Goal: Transaction & Acquisition: Book appointment/travel/reservation

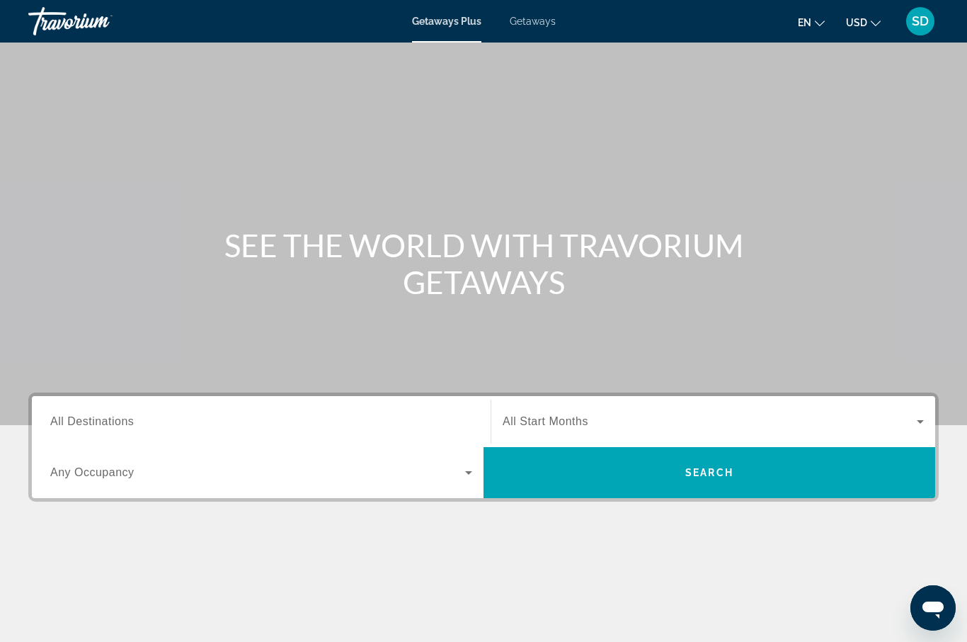
click at [530, 21] on span "Getaways" at bounding box center [533, 21] width 46 height 11
click at [926, 31] on div "SD" at bounding box center [921, 21] width 28 height 28
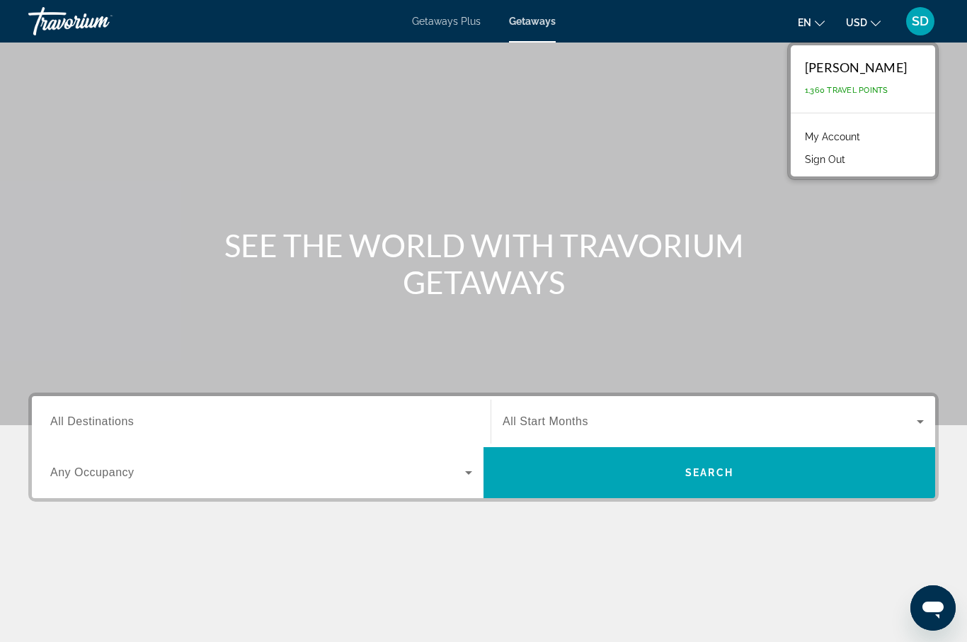
click at [868, 143] on link "My Account" at bounding box center [832, 136] width 69 height 18
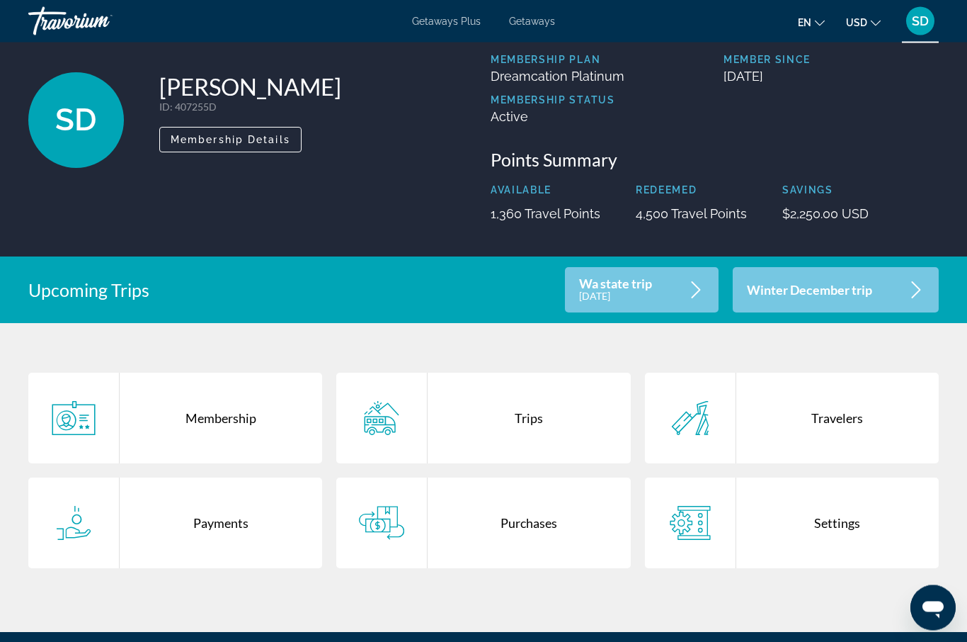
scroll to position [59, 0]
click at [686, 290] on div "Wa state trip [DATE]" at bounding box center [642, 289] width 154 height 45
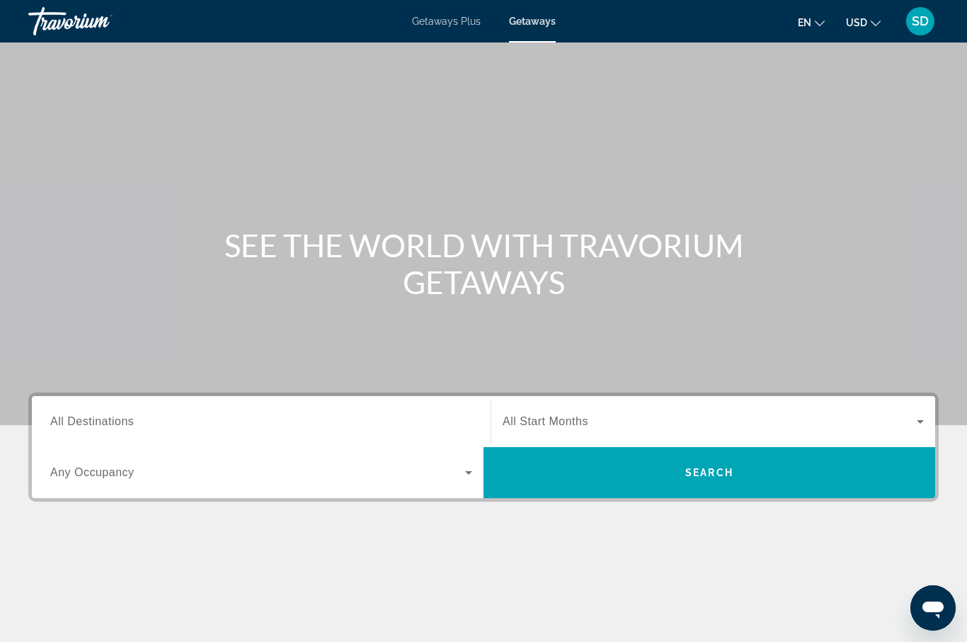
click at [70, 417] on span "All Destinations" at bounding box center [92, 421] width 84 height 12
click at [70, 417] on input "Destination All Destinations" at bounding box center [261, 422] width 422 height 17
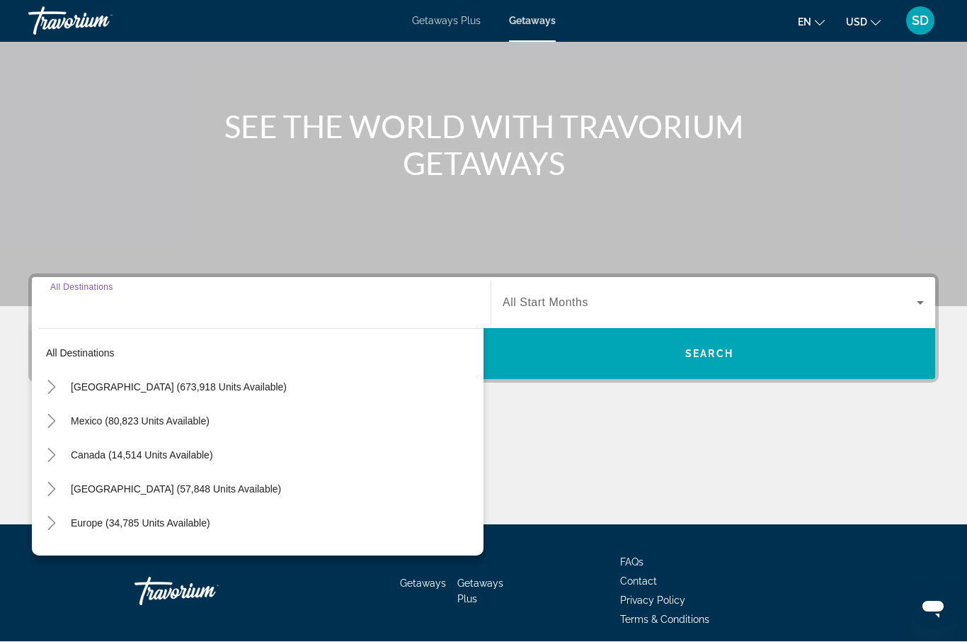
scroll to position [175, 0]
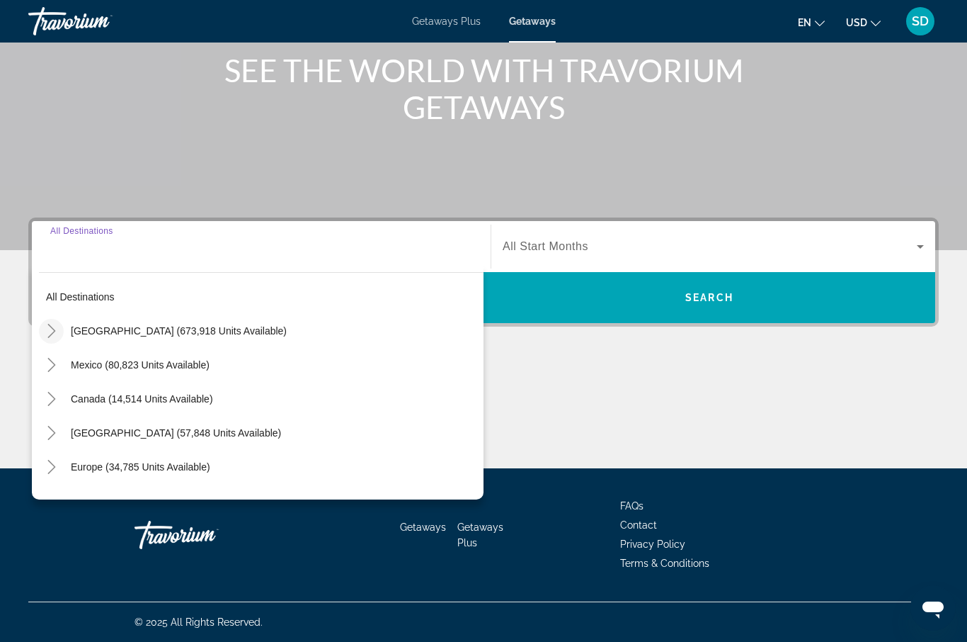
click at [59, 333] on mat-icon "Toggle United States (673,918 units available)" at bounding box center [51, 331] width 25 height 25
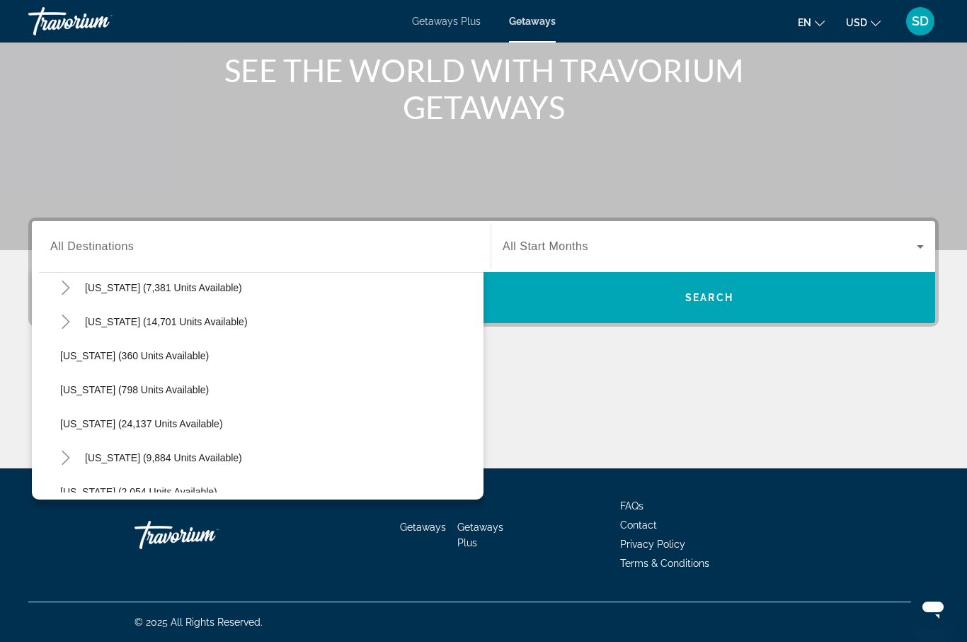
scroll to position [998, 0]
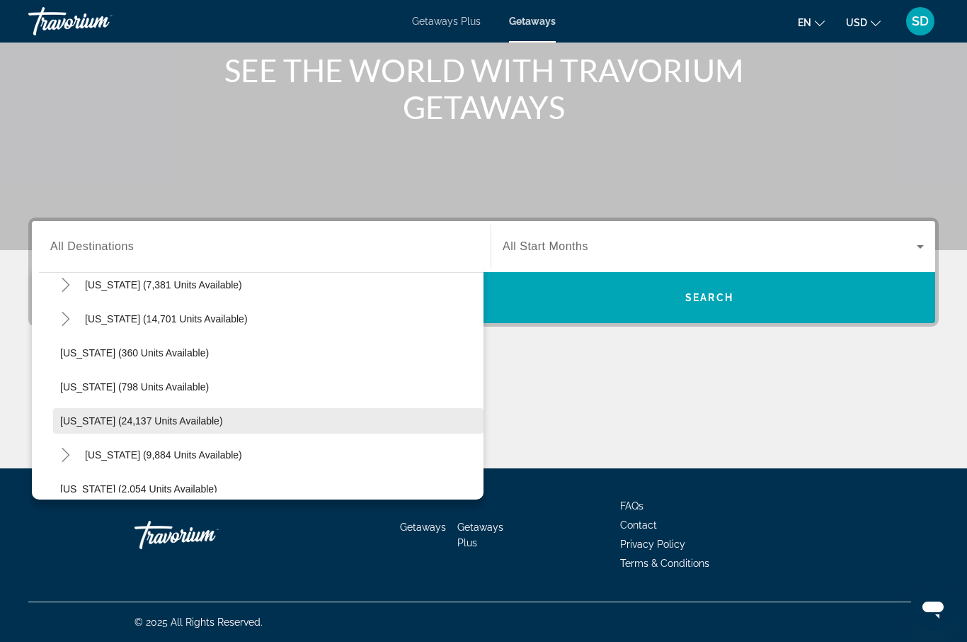
click at [81, 424] on span "[US_STATE] (24,137 units available)" at bounding box center [141, 420] width 163 height 11
type input "**********"
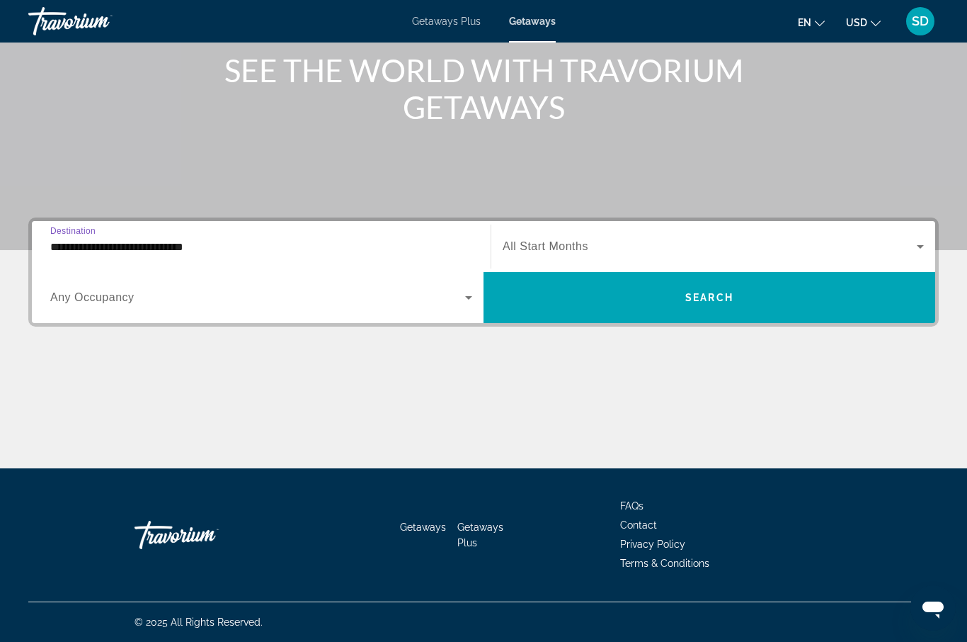
click at [924, 252] on icon "Search widget" at bounding box center [920, 246] width 17 height 17
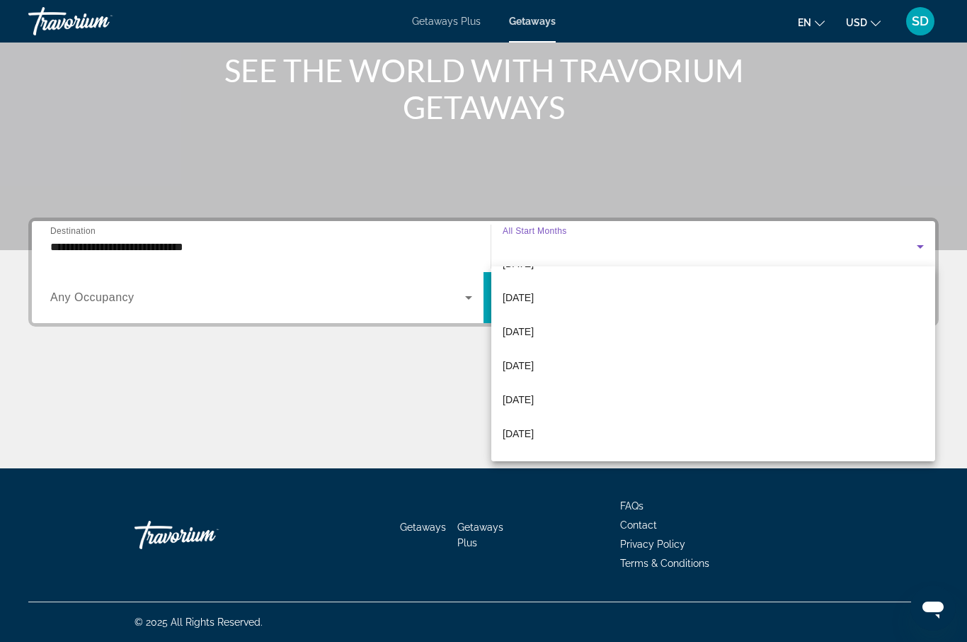
scroll to position [92, 0]
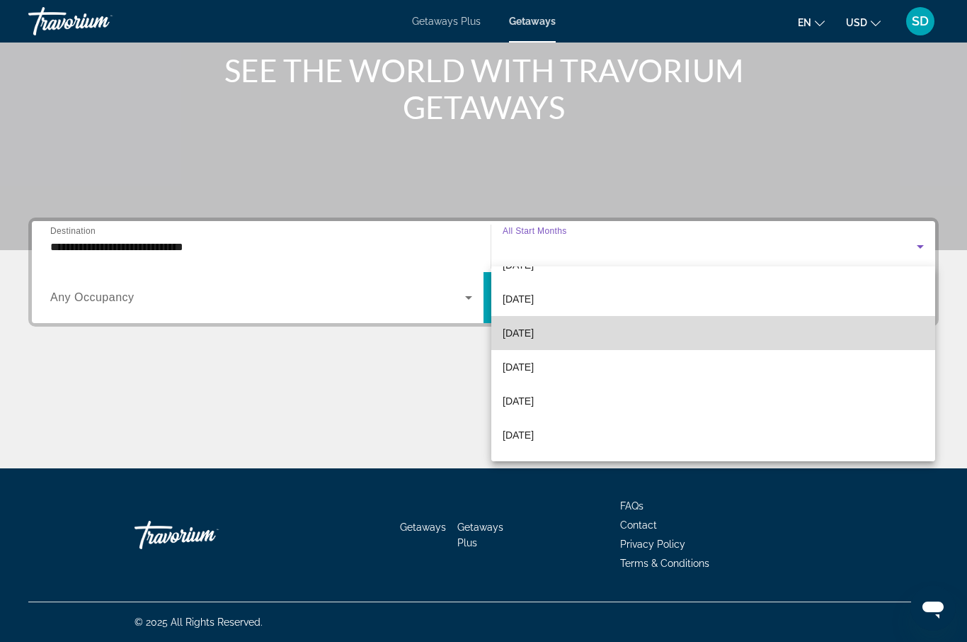
click at [577, 339] on mat-option "[DATE]" at bounding box center [714, 333] width 444 height 34
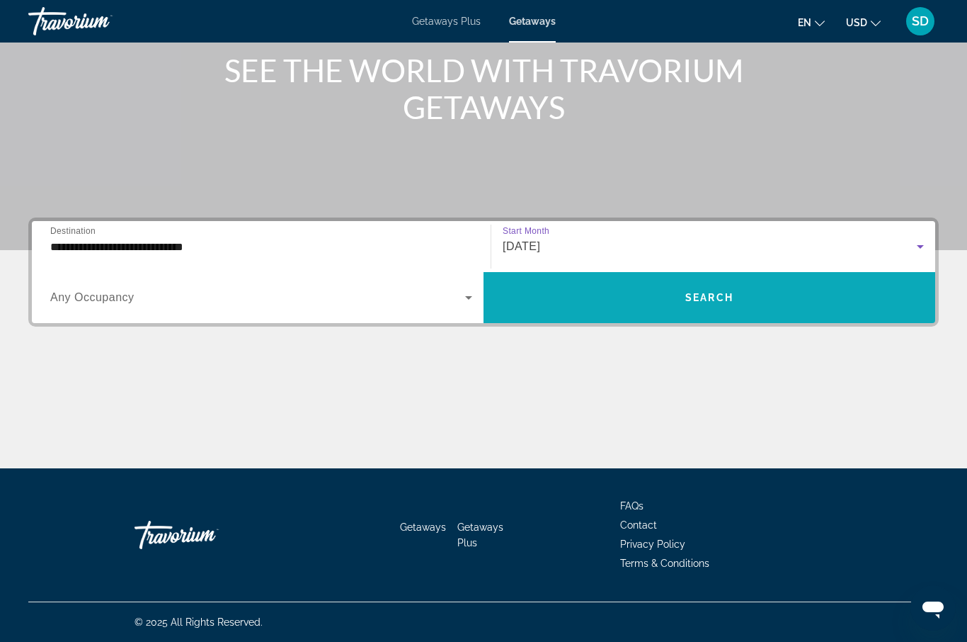
click at [737, 300] on span "Search widget" at bounding box center [710, 297] width 452 height 34
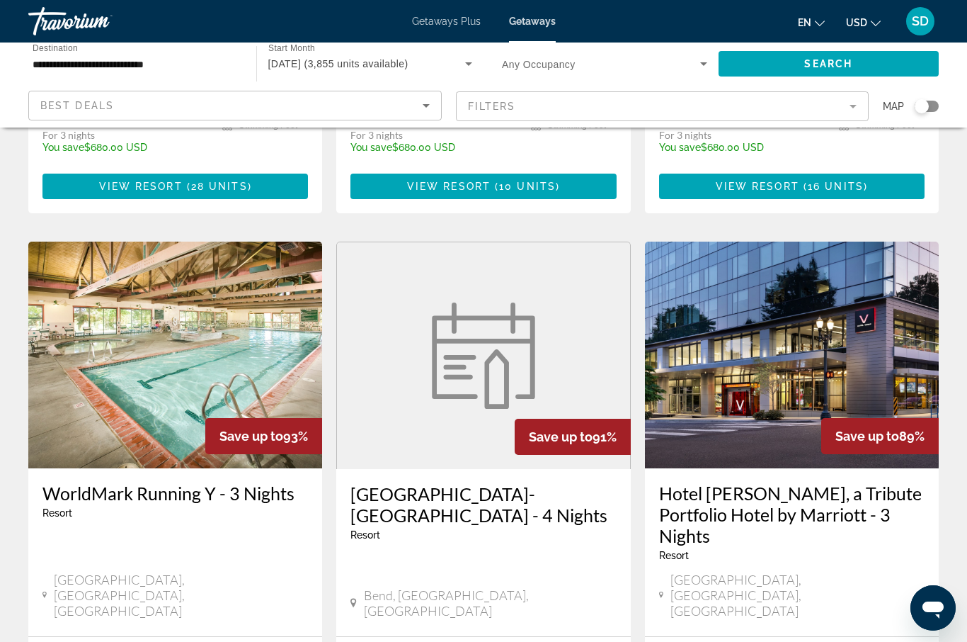
scroll to position [1731, 0]
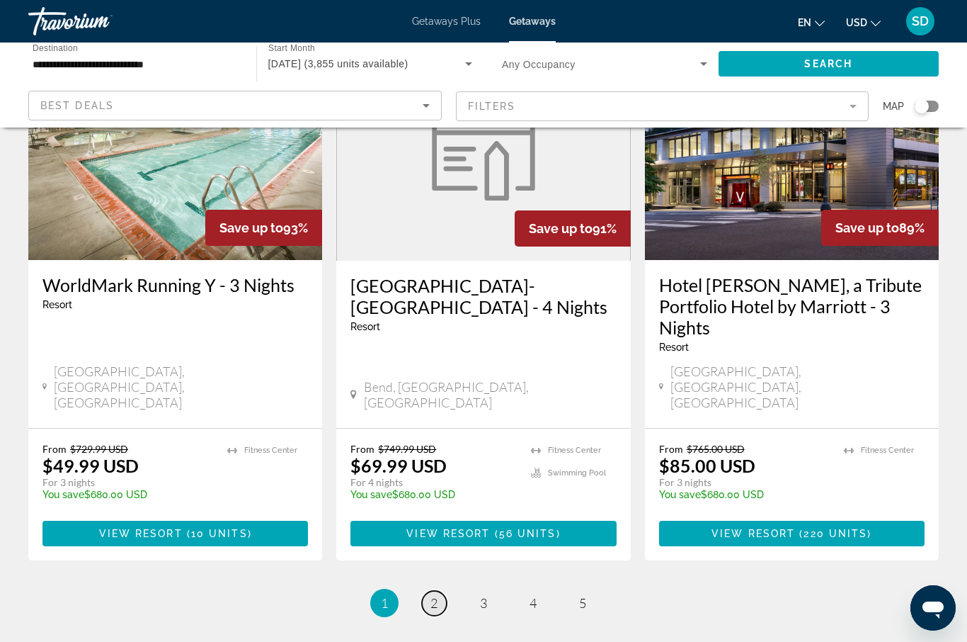
click at [435, 595] on span "2" at bounding box center [434, 603] width 7 height 16
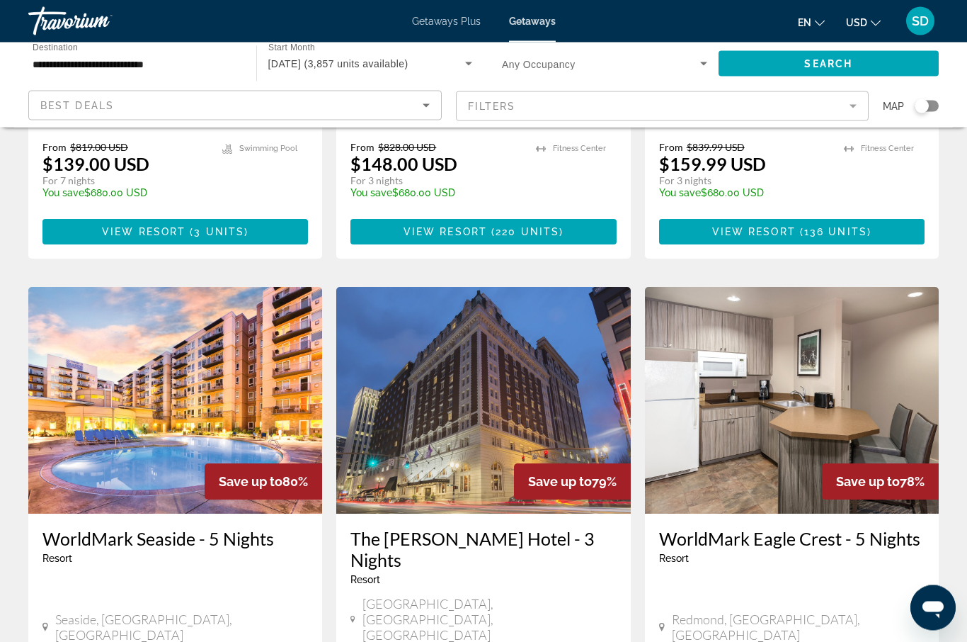
scroll to position [1455, 0]
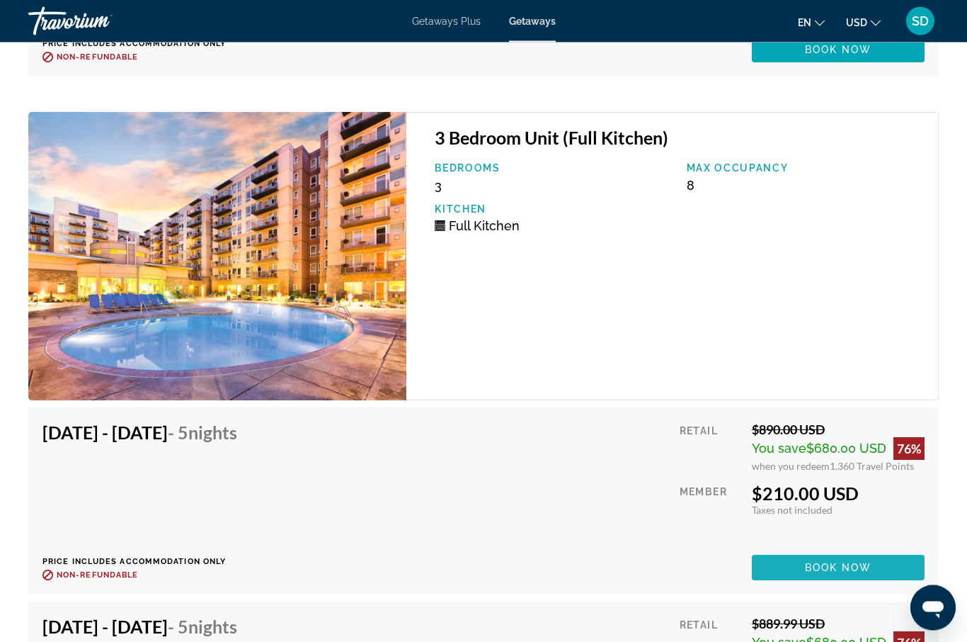
scroll to position [3796, 0]
click at [838, 562] on span "Book now" at bounding box center [838, 567] width 67 height 11
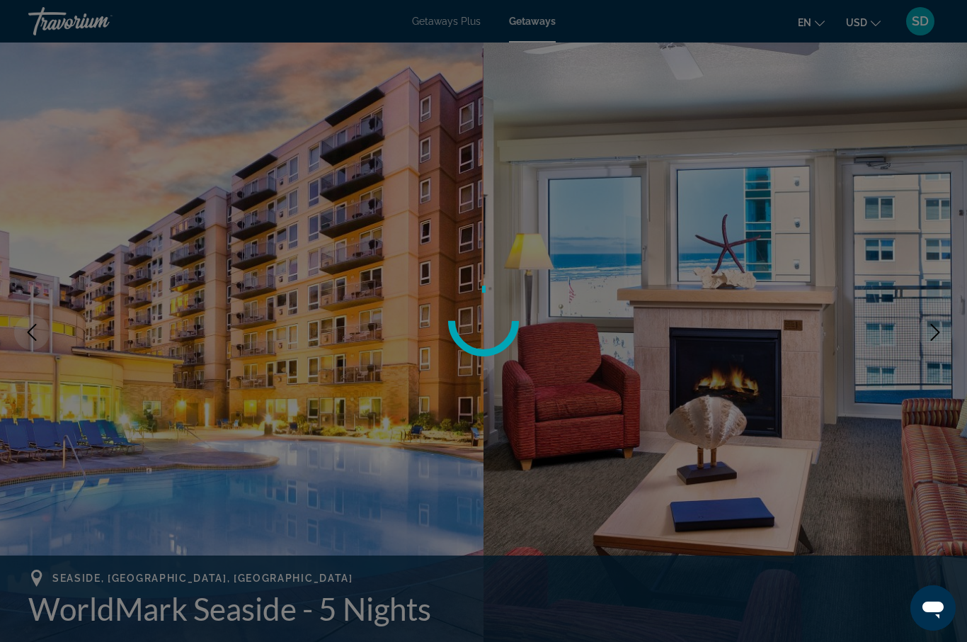
scroll to position [0, 0]
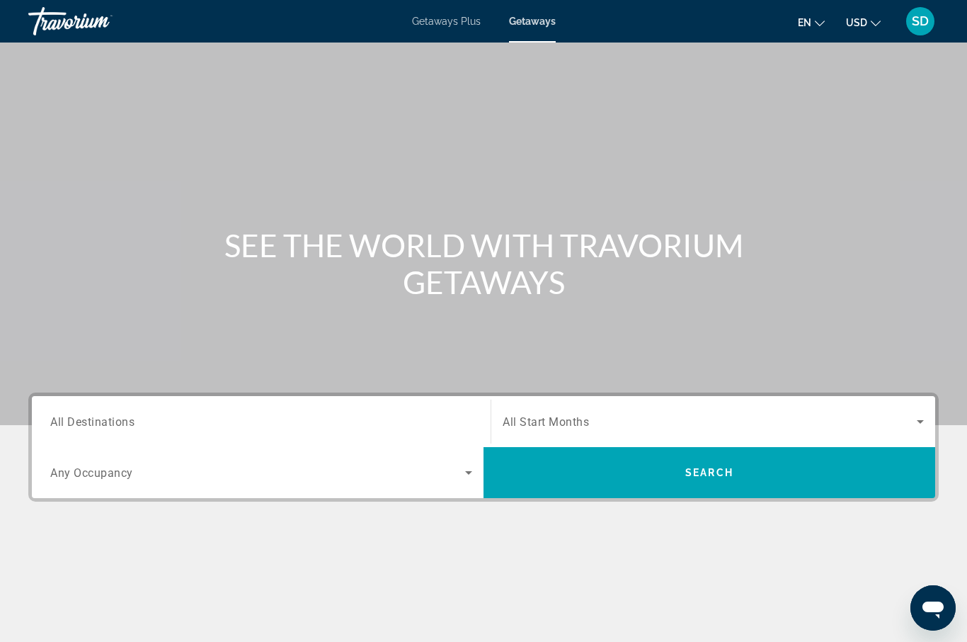
click at [81, 427] on span "All Destinations" at bounding box center [92, 420] width 84 height 13
click at [81, 427] on input "Destination All Destinations" at bounding box center [261, 422] width 422 height 17
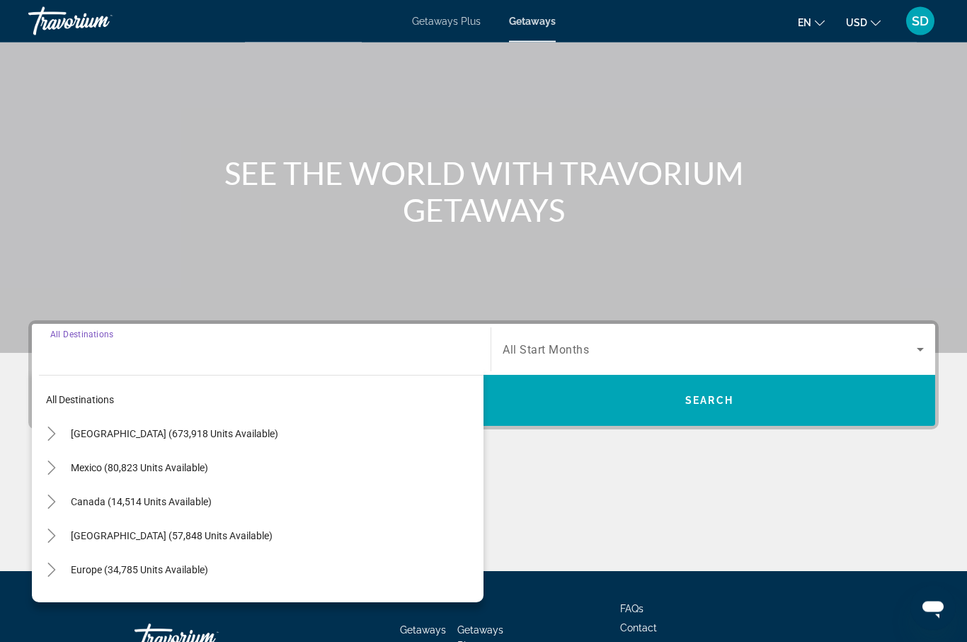
scroll to position [175, 0]
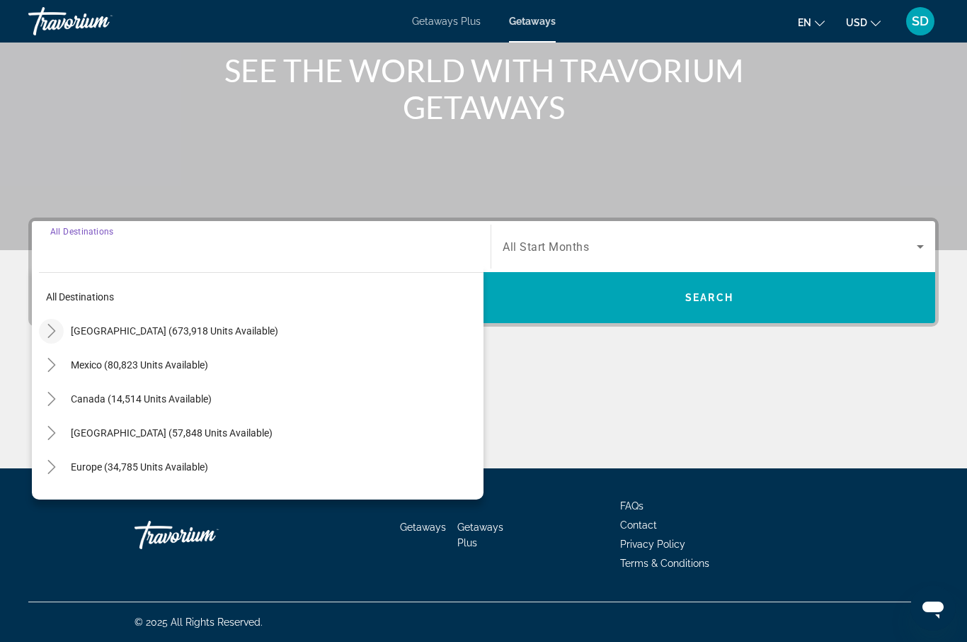
click at [45, 336] on icon "Toggle United States (673,918 units available)" at bounding box center [52, 331] width 14 height 14
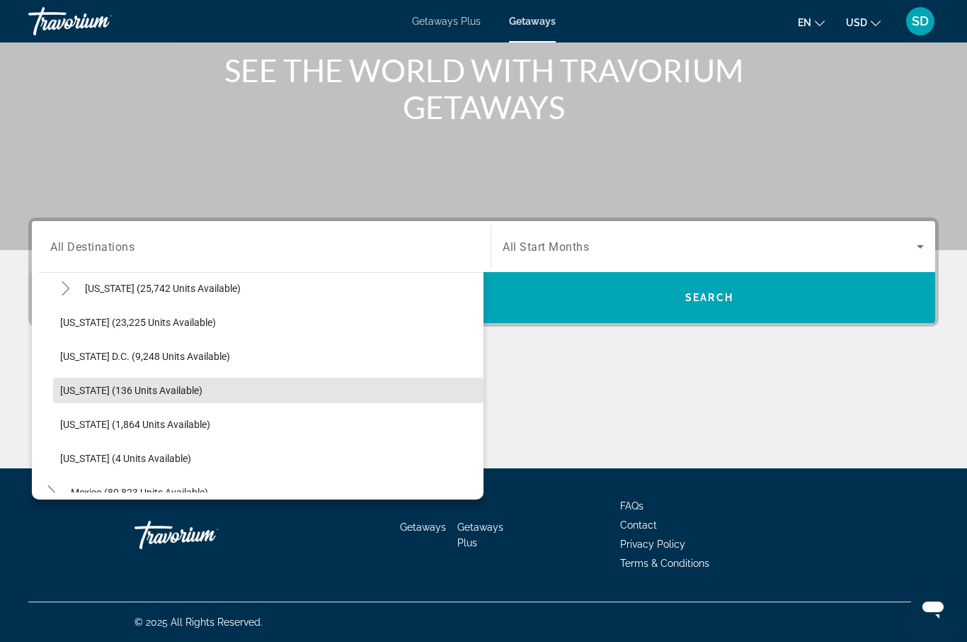
scroll to position [1392, 0]
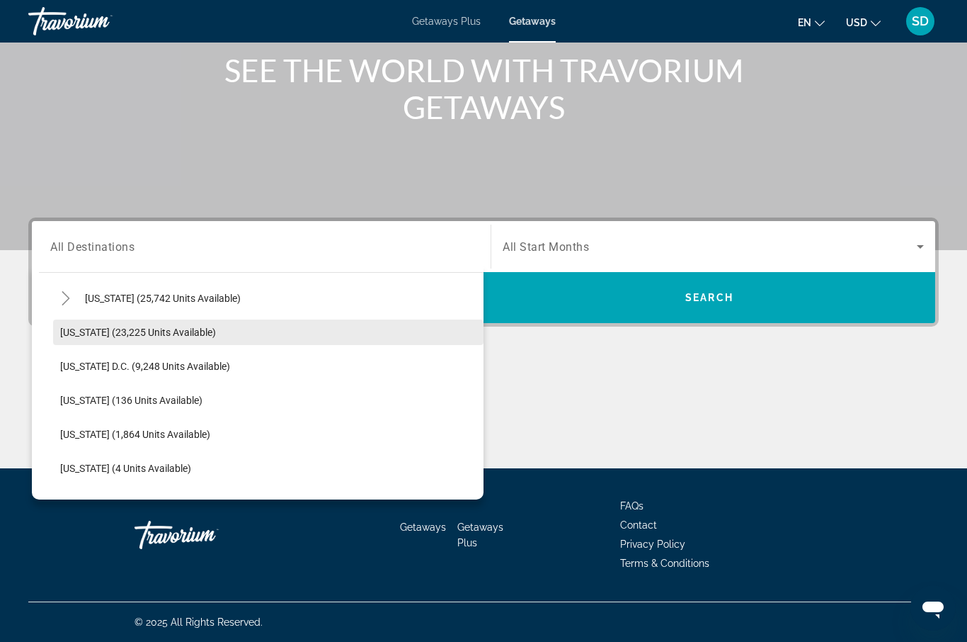
click at [103, 329] on span "[US_STATE] (23,225 units available)" at bounding box center [138, 332] width 156 height 11
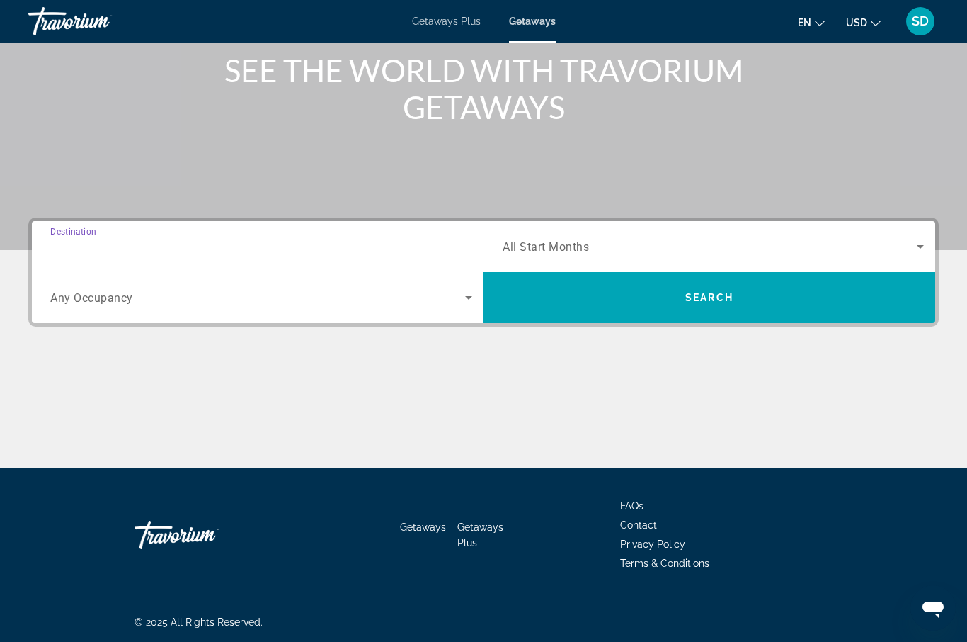
type input "**********"
click at [922, 242] on icon "Search widget" at bounding box center [920, 246] width 17 height 17
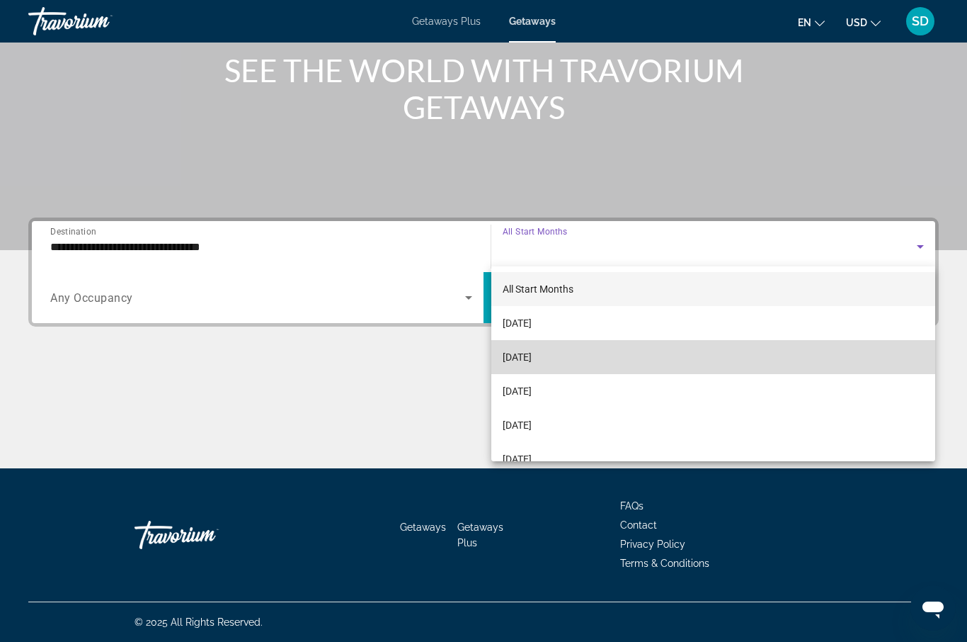
click at [532, 354] on span "[DATE]" at bounding box center [517, 356] width 29 height 17
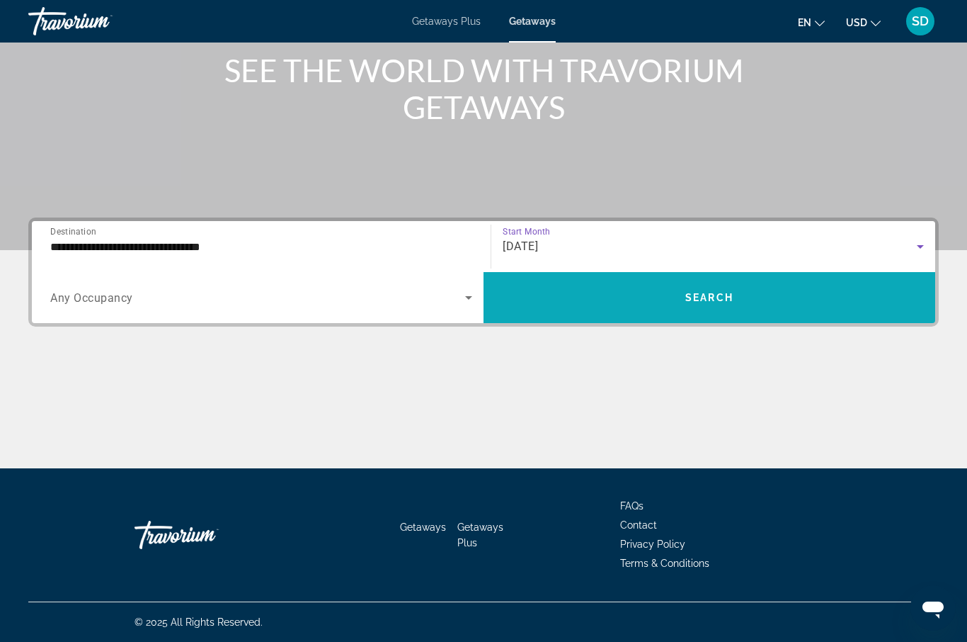
click at [823, 293] on span "Search widget" at bounding box center [710, 297] width 452 height 34
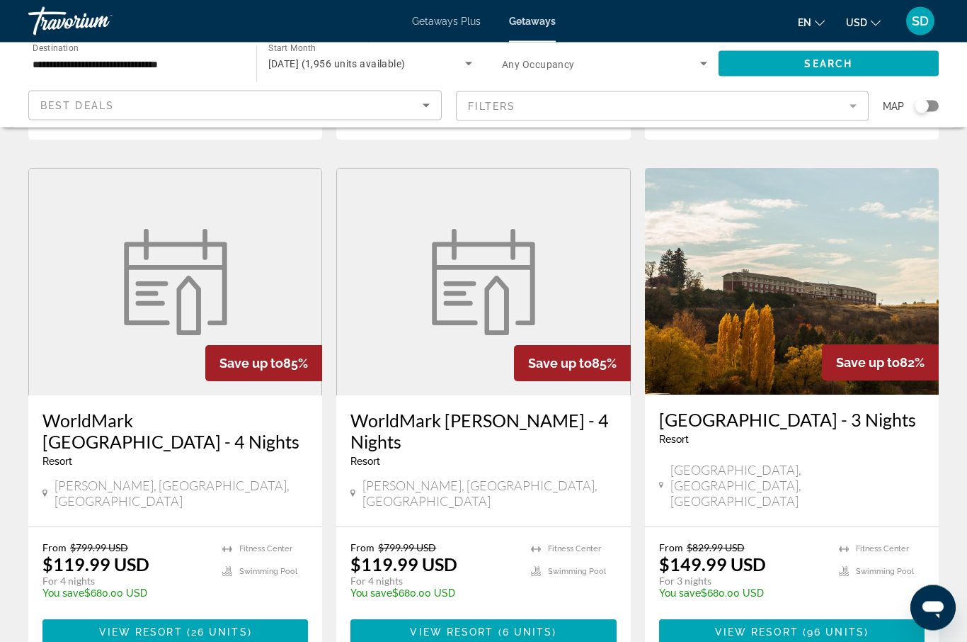
scroll to position [1647, 0]
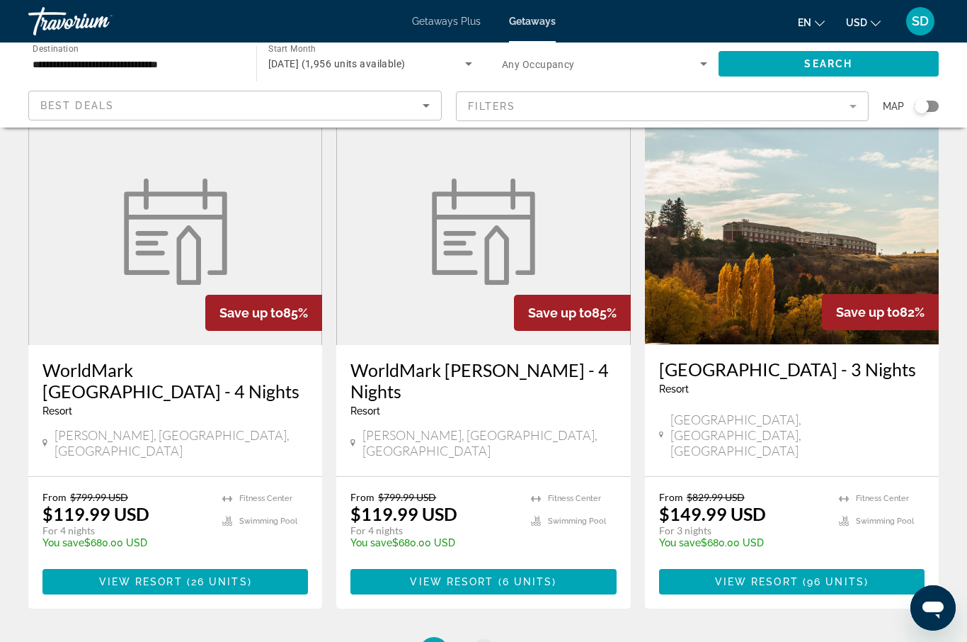
click at [491, 639] on link "page 2" at bounding box center [484, 651] width 25 height 25
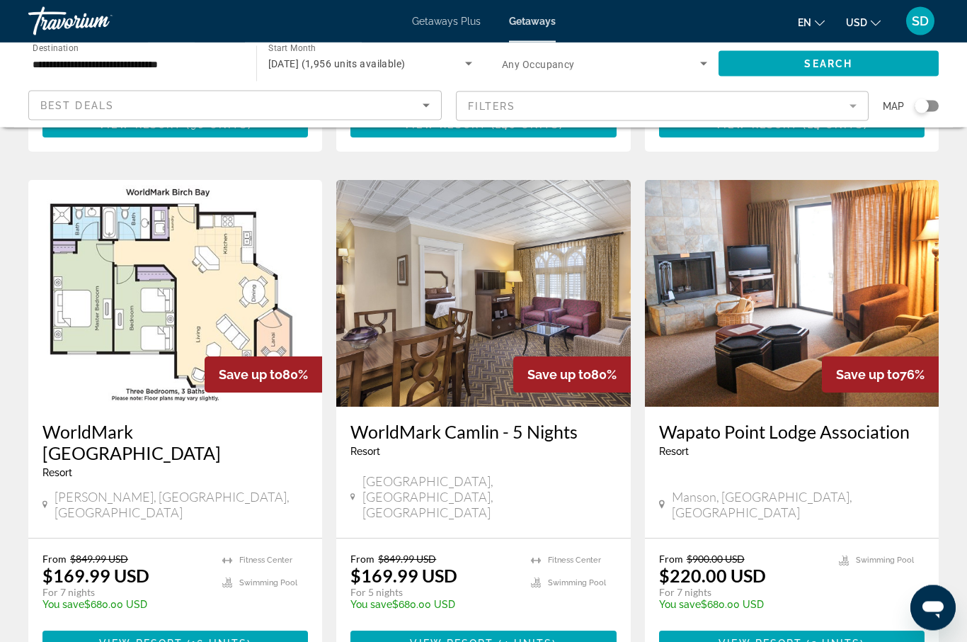
scroll to position [533, 0]
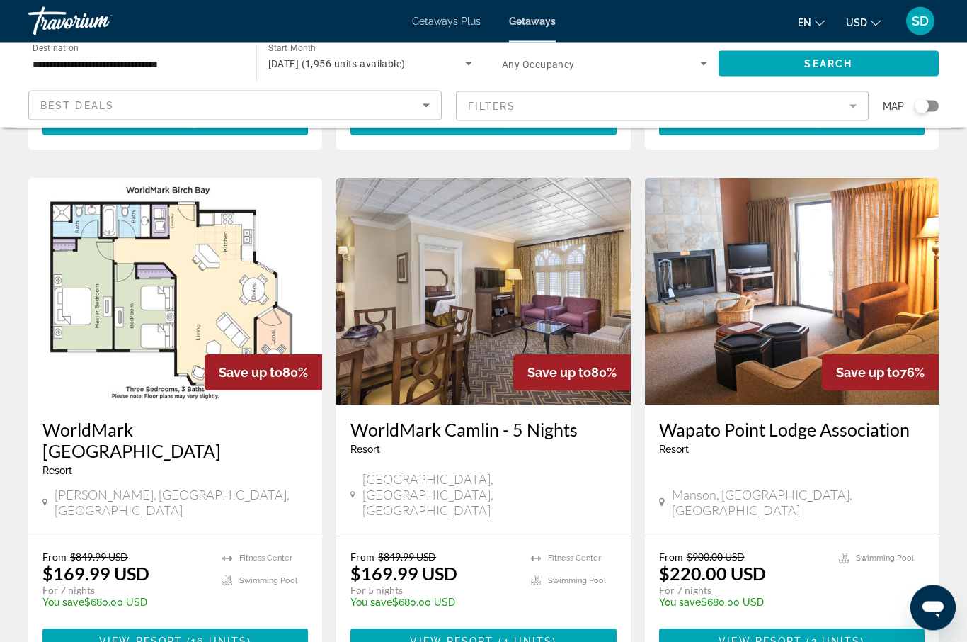
click at [842, 444] on div "Resort - This is an adults only resort" at bounding box center [792, 449] width 266 height 11
click at [848, 419] on h3 "Wapato Point Lodge Association" at bounding box center [792, 429] width 266 height 21
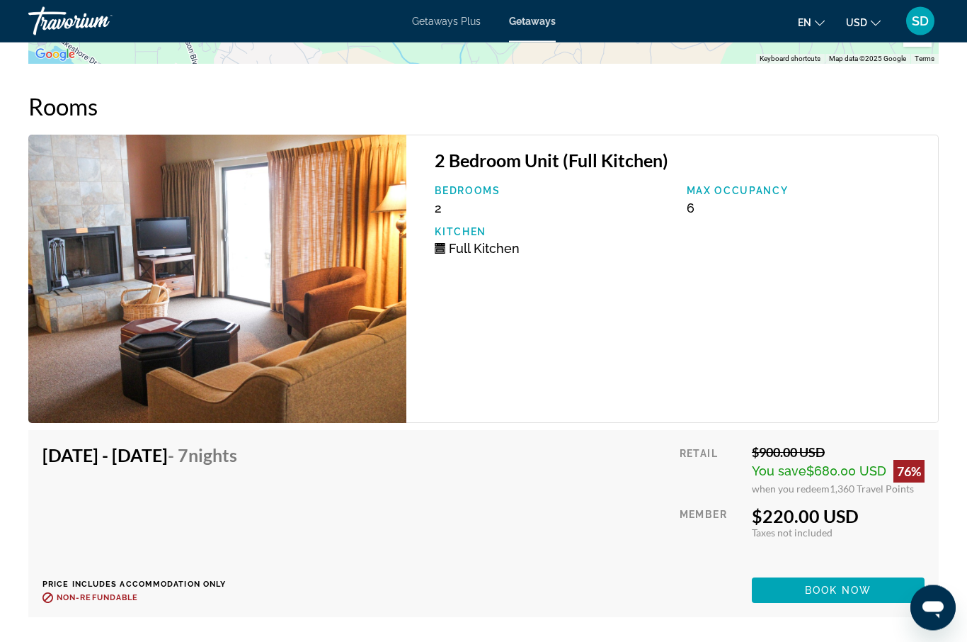
scroll to position [2718, 0]
click at [834, 584] on span "Book now" at bounding box center [838, 589] width 67 height 11
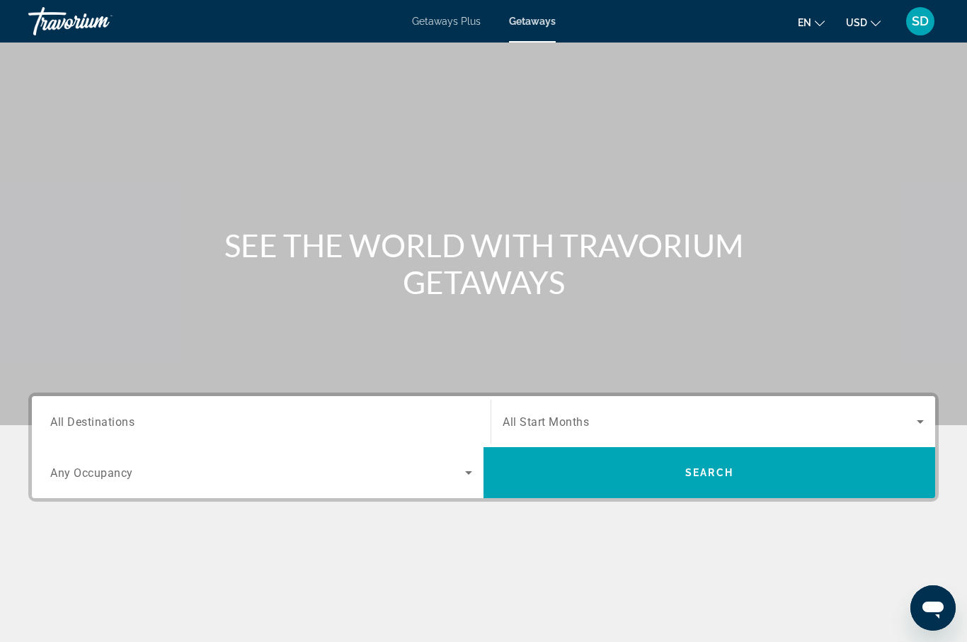
click at [90, 424] on span "All Destinations" at bounding box center [92, 420] width 84 height 13
click at [90, 424] on input "Destination All Destinations" at bounding box center [261, 422] width 422 height 17
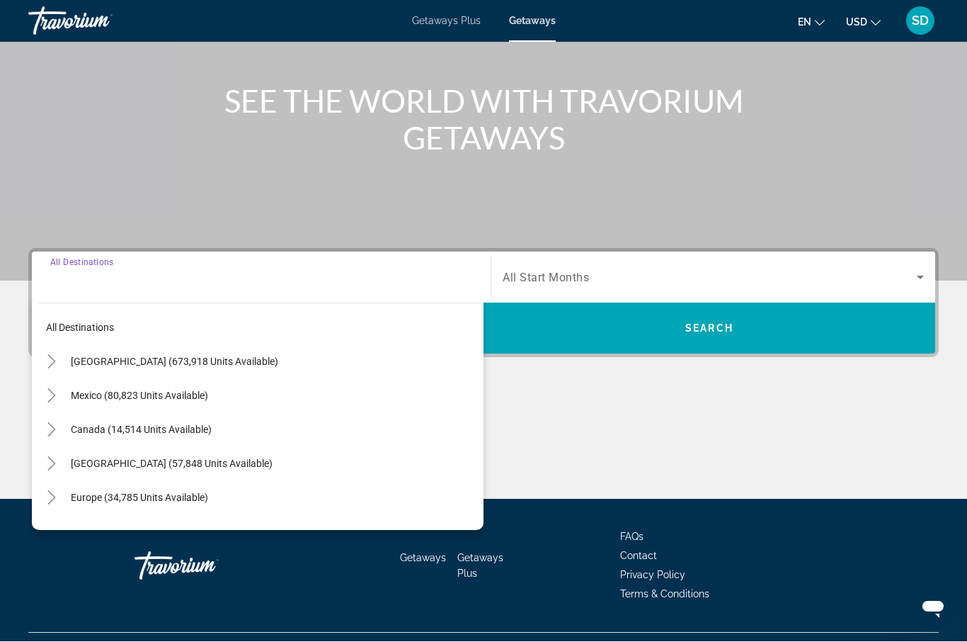
scroll to position [175, 0]
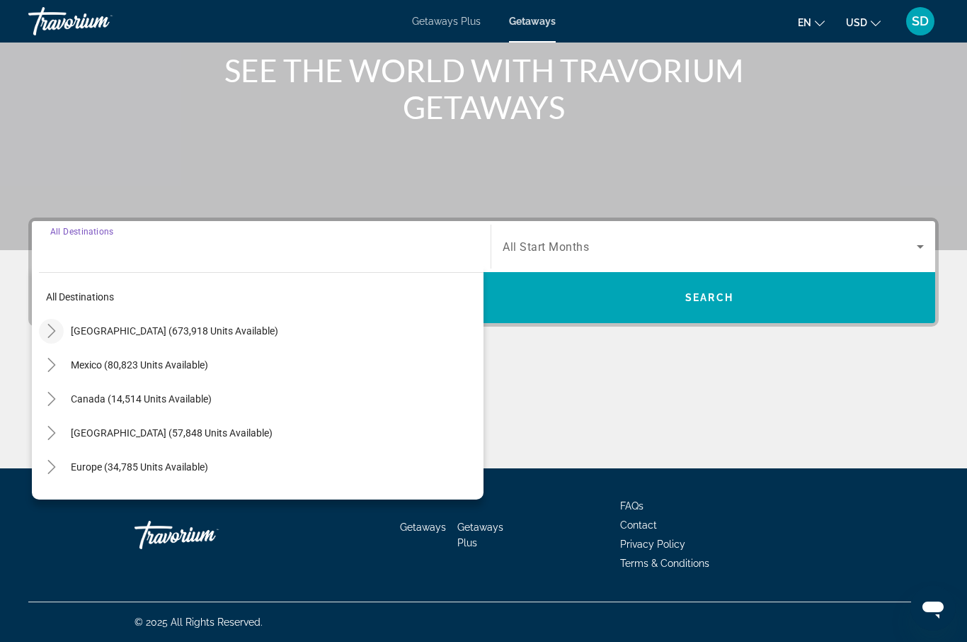
click at [50, 331] on icon "Toggle United States (673,918 units available)" at bounding box center [52, 331] width 14 height 14
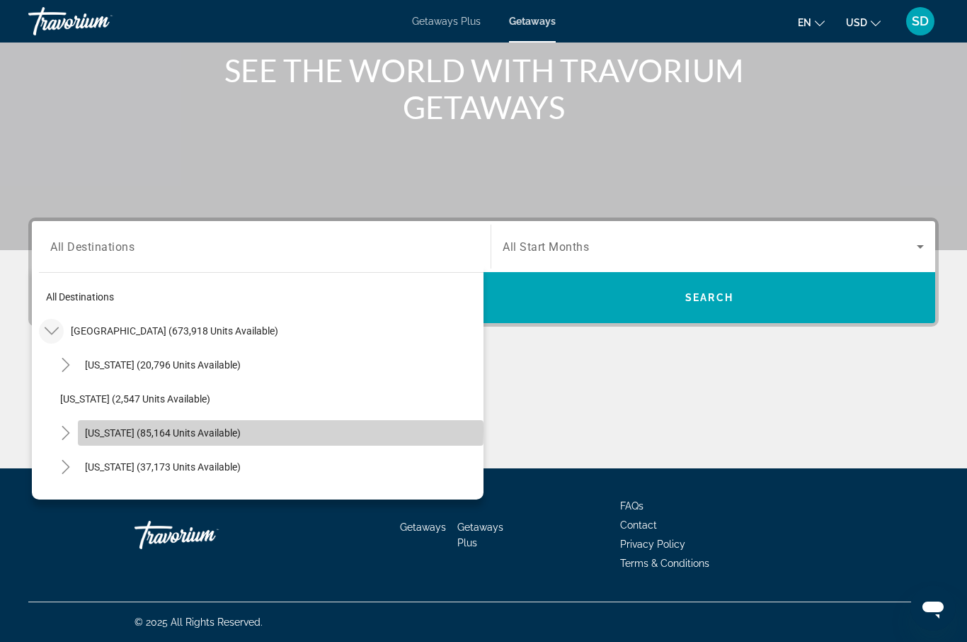
click at [100, 431] on span "[US_STATE] (85,164 units available)" at bounding box center [163, 432] width 156 height 11
type input "**********"
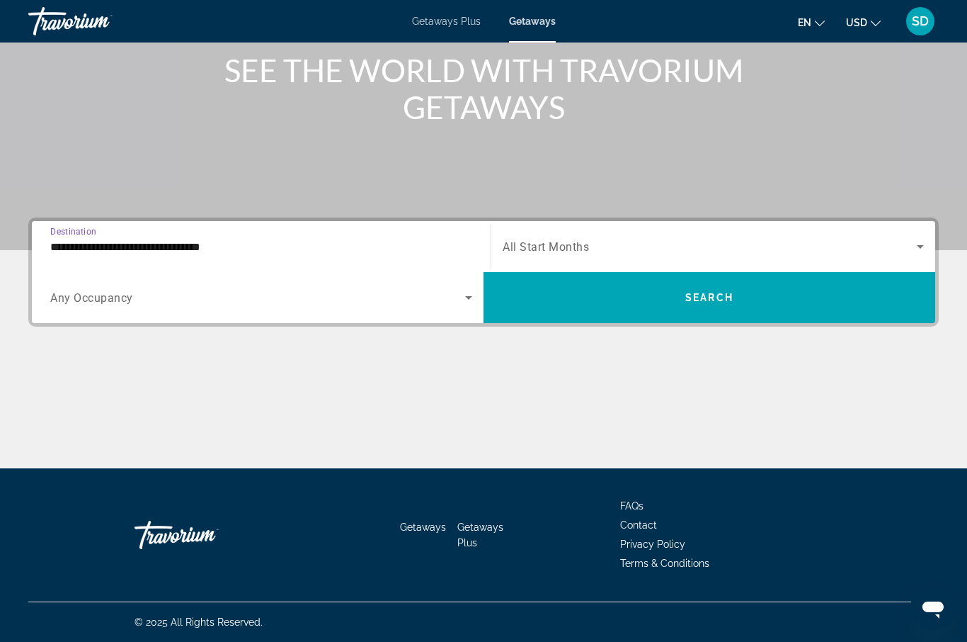
click at [910, 246] on span "Search widget" at bounding box center [710, 246] width 414 height 17
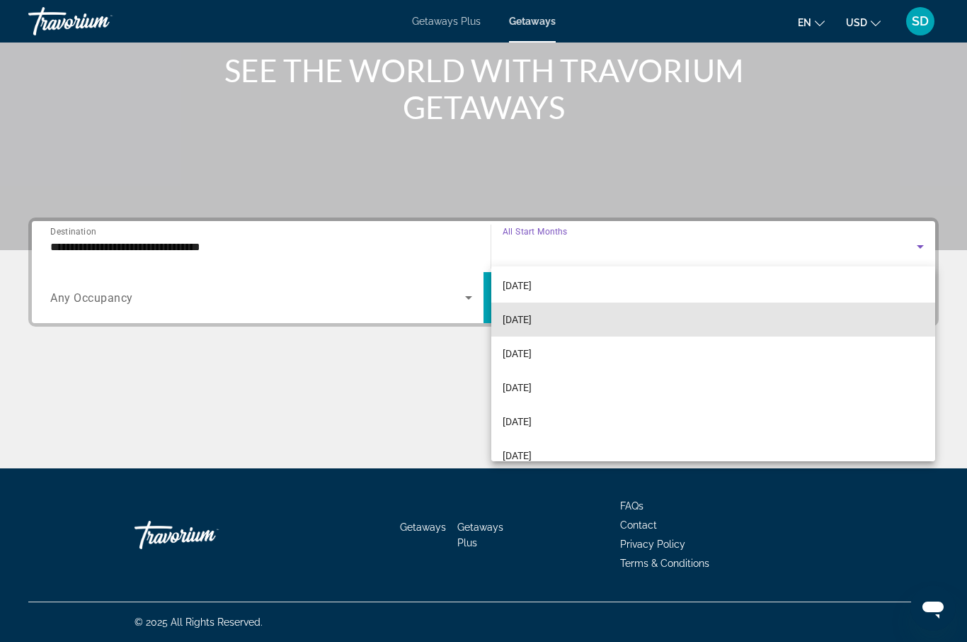
scroll to position [105, 0]
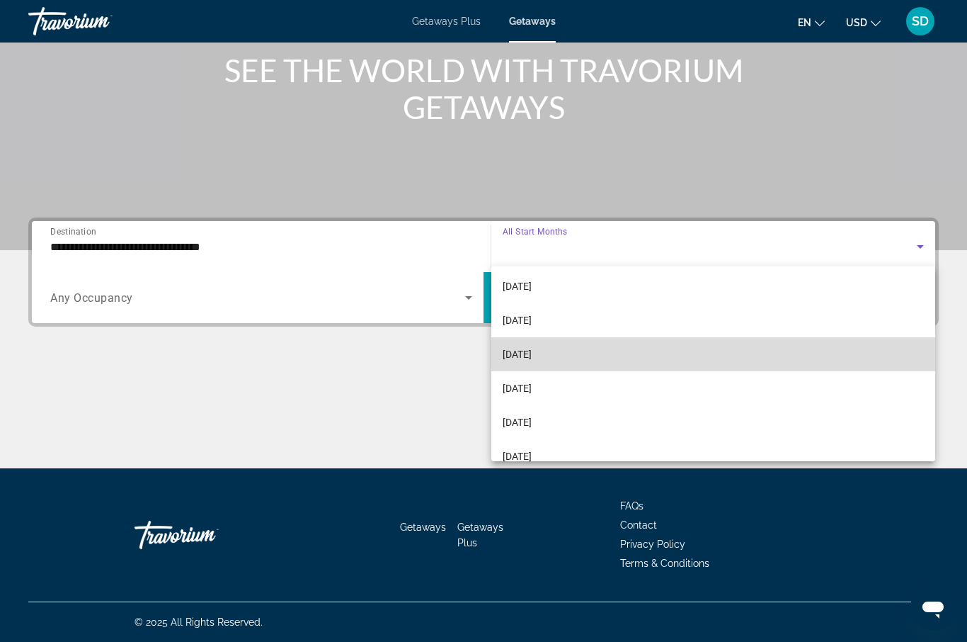
click at [611, 358] on mat-option "[DATE]" at bounding box center [714, 354] width 444 height 34
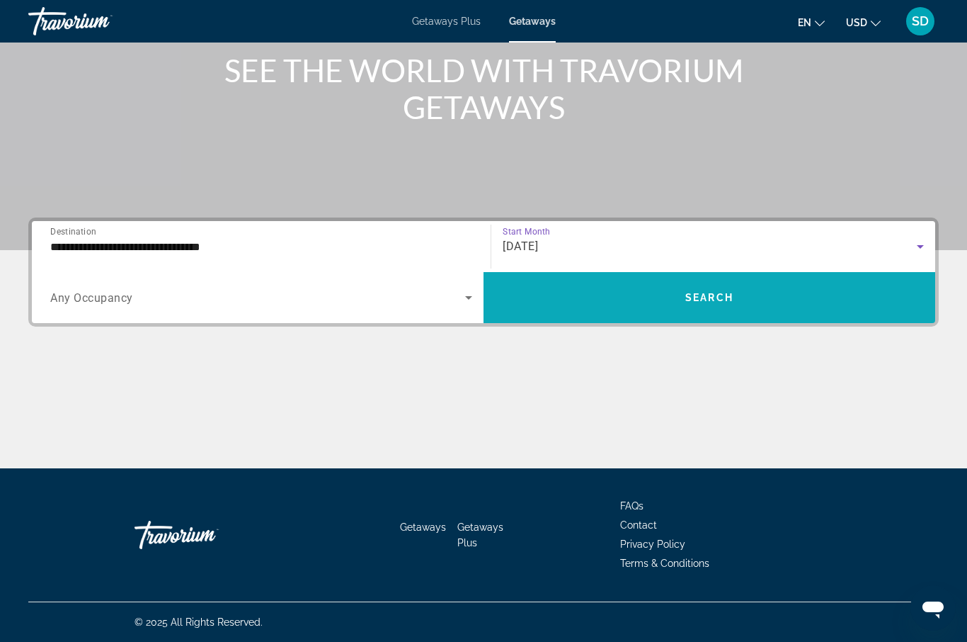
click at [780, 292] on span "Search widget" at bounding box center [710, 297] width 452 height 34
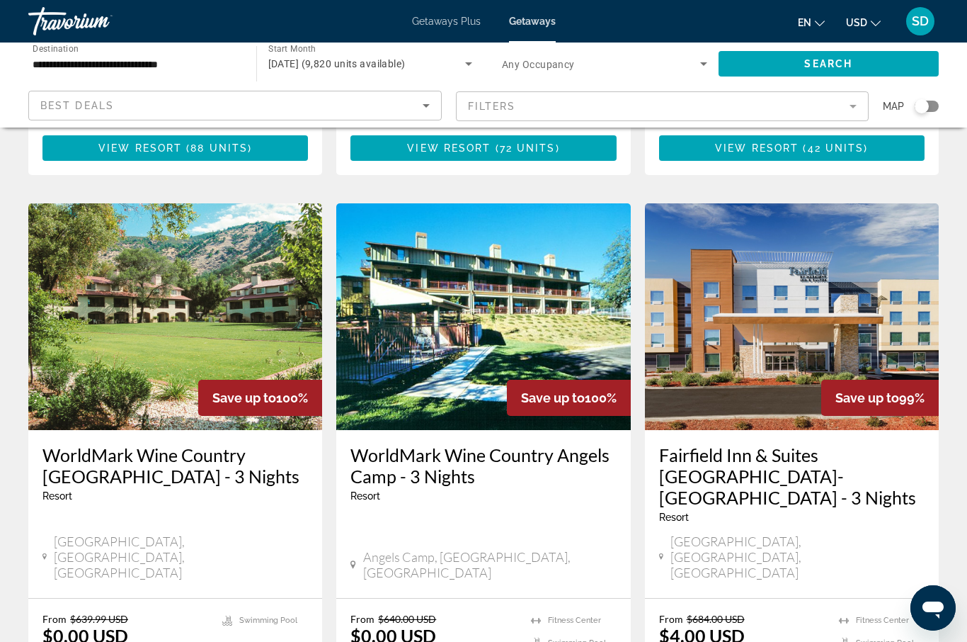
scroll to position [1597, 0]
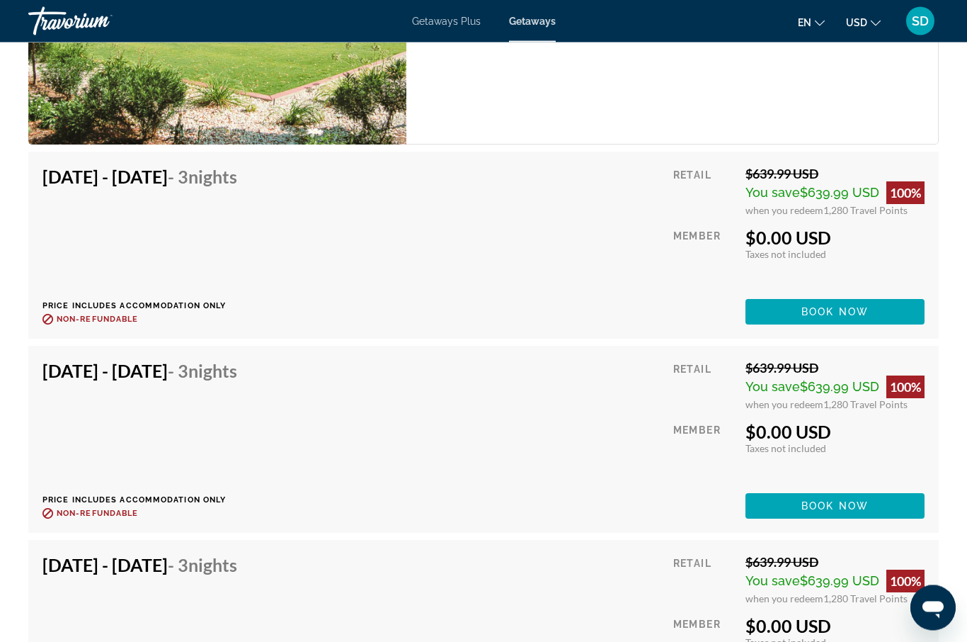
scroll to position [3116, 0]
click at [838, 511] on span "Book now" at bounding box center [835, 505] width 67 height 11
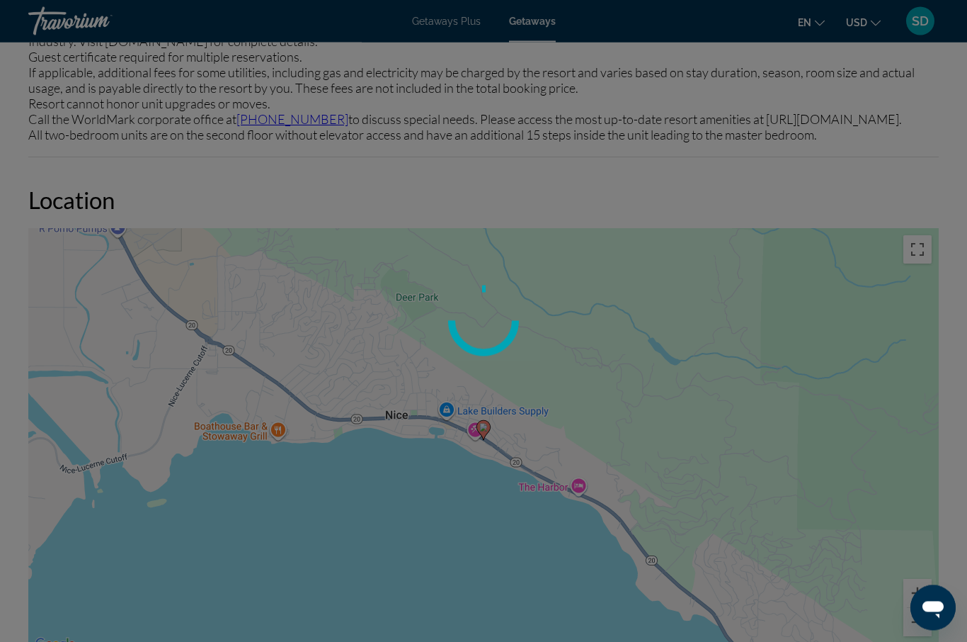
scroll to position [49, 0]
